Goal: Task Accomplishment & Management: Manage account settings

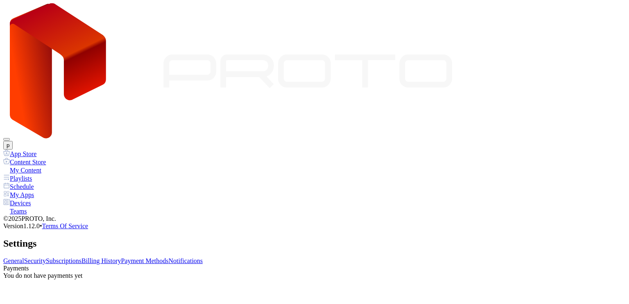
click at [24, 257] on link "General" at bounding box center [13, 260] width 21 height 7
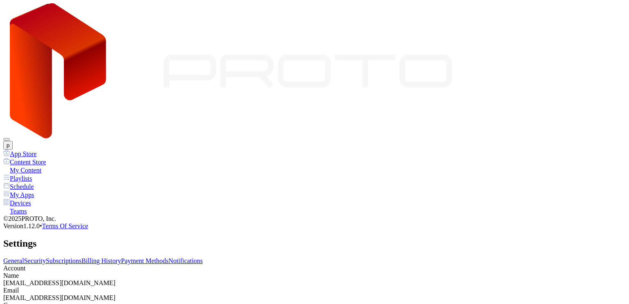
click at [121, 257] on link "Billing History" at bounding box center [101, 260] width 39 height 7
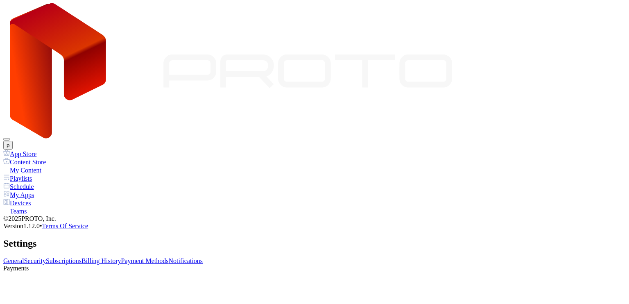
click at [82, 257] on link "Subscriptions" at bounding box center [64, 260] width 36 height 7
click at [121, 257] on link "Billing History" at bounding box center [101, 260] width 39 height 7
click at [169, 257] on link "Payment Methods" at bounding box center [145, 260] width 48 height 7
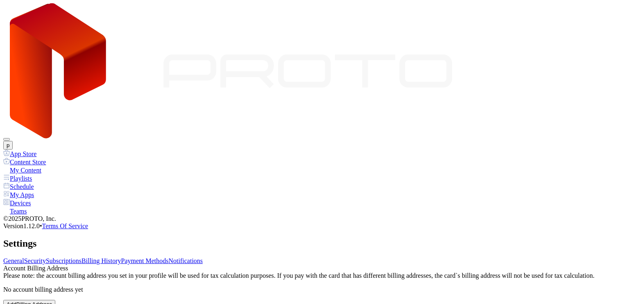
click at [121, 257] on link "Billing History" at bounding box center [101, 260] width 39 height 7
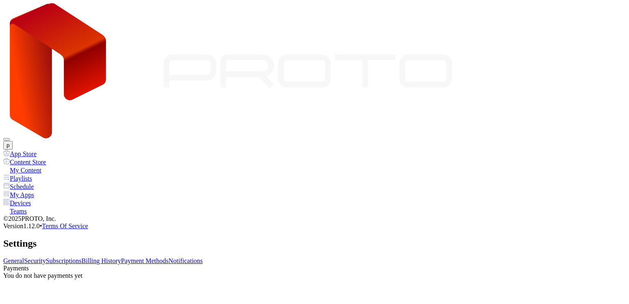
click at [82, 257] on link "Subscriptions" at bounding box center [64, 260] width 36 height 7
